Goal: Task Accomplishment & Management: Use online tool/utility

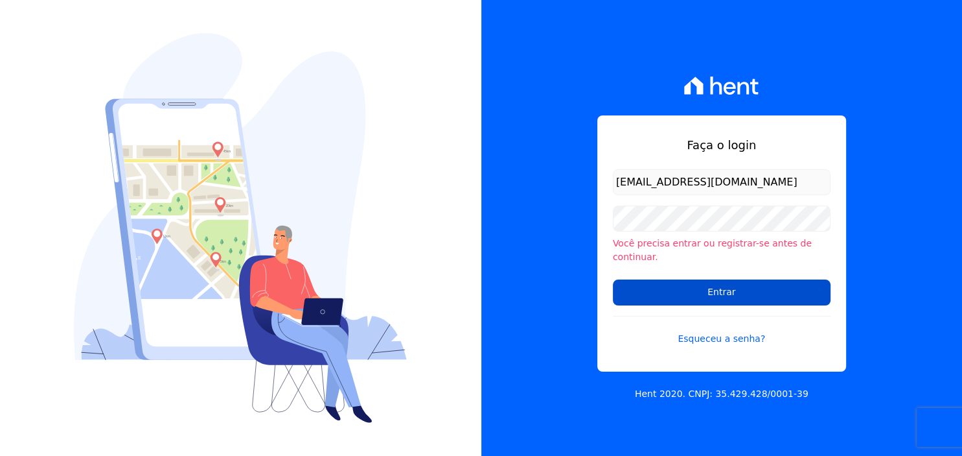
click at [712, 288] on input "Entrar" at bounding box center [722, 292] width 218 height 26
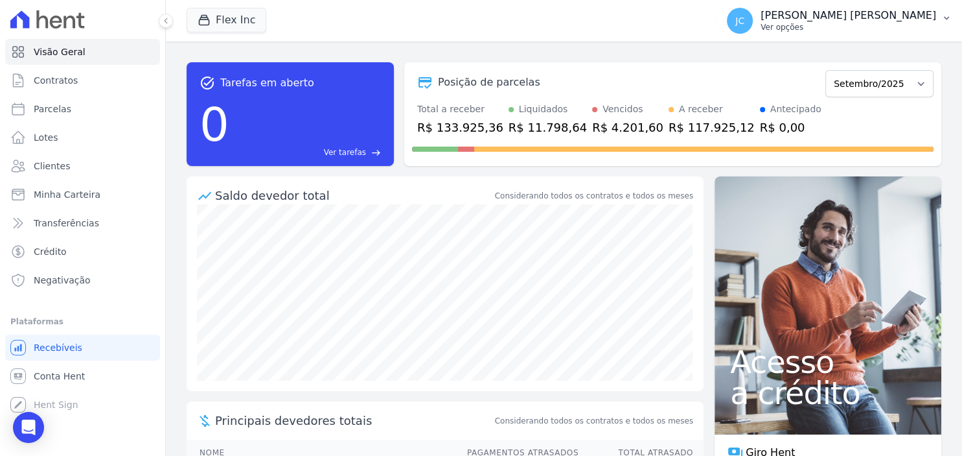
click at [883, 17] on p "[PERSON_NAME] [PERSON_NAME]" at bounding box center [849, 15] width 176 height 13
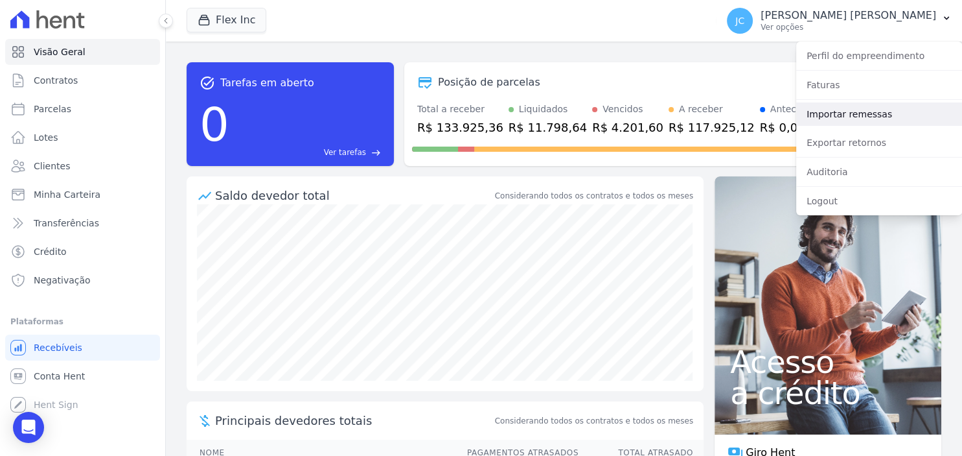
click at [874, 119] on link "Importar remessas" at bounding box center [879, 113] width 166 height 23
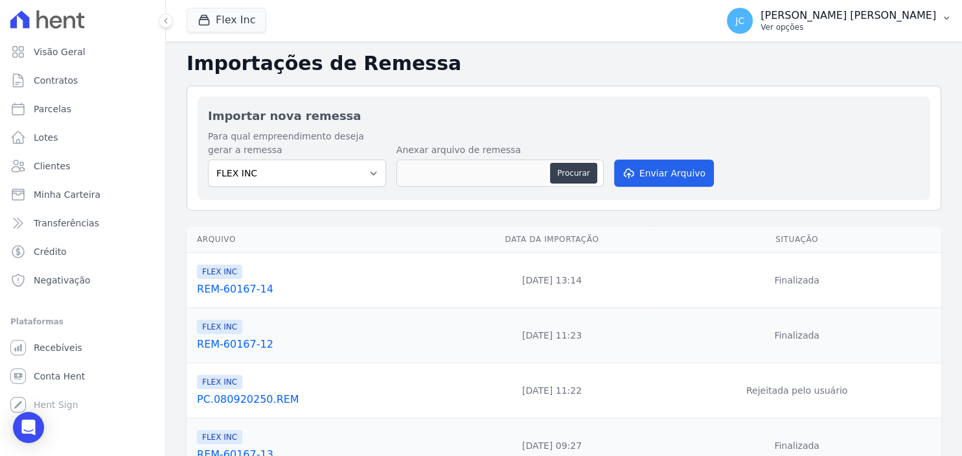
click at [868, 23] on p "Ver opções" at bounding box center [849, 27] width 176 height 10
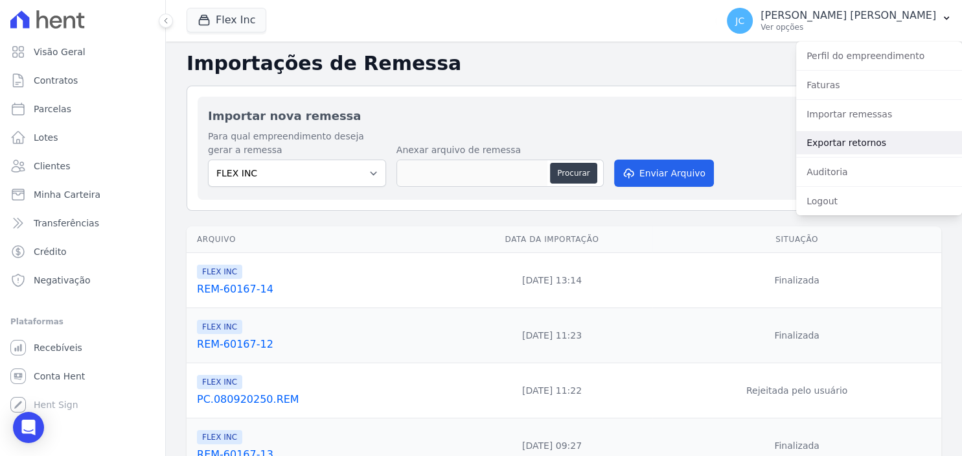
click at [853, 145] on link "Exportar retornos" at bounding box center [879, 142] width 166 height 23
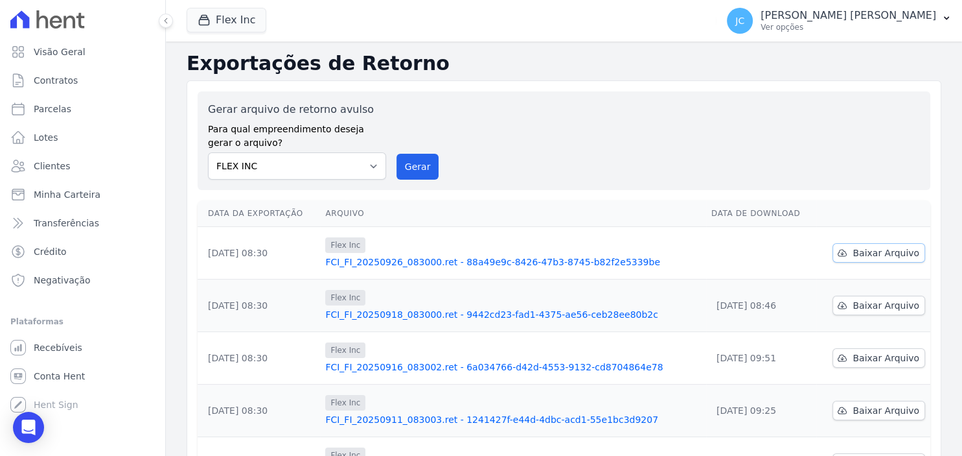
click at [861, 259] on link "Baixar Arquivo" at bounding box center [879, 252] width 93 height 19
